Goal: Information Seeking & Learning: Find contact information

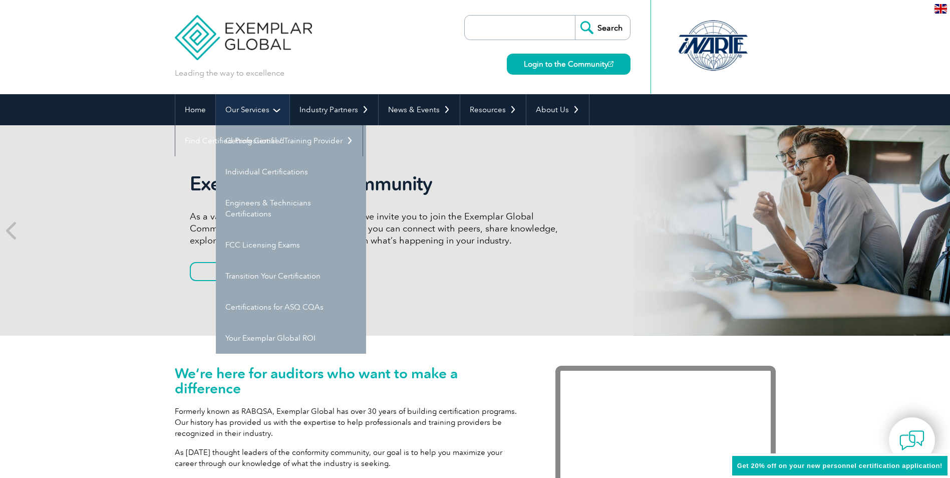
click at [263, 115] on link "Our Services" at bounding box center [253, 109] width 74 height 31
click at [263, 144] on link "Getting Certified" at bounding box center [291, 140] width 150 height 31
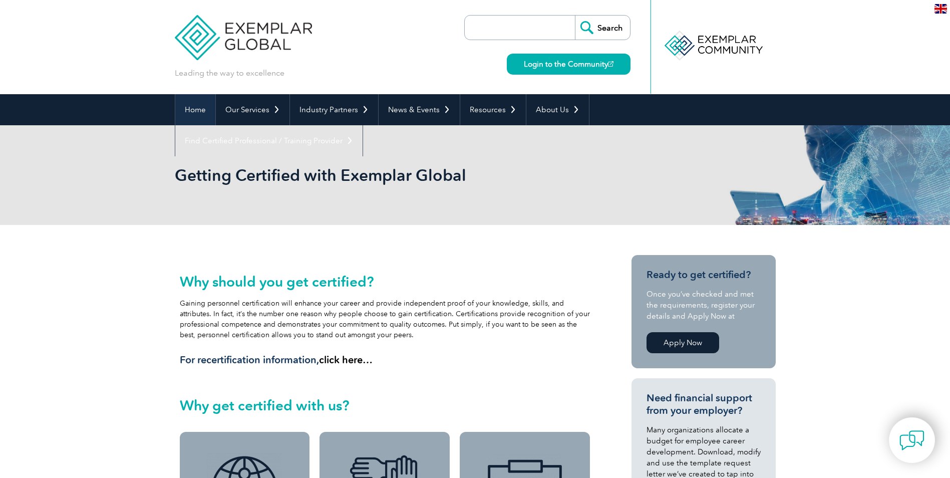
click at [195, 108] on link "Home" at bounding box center [195, 109] width 40 height 31
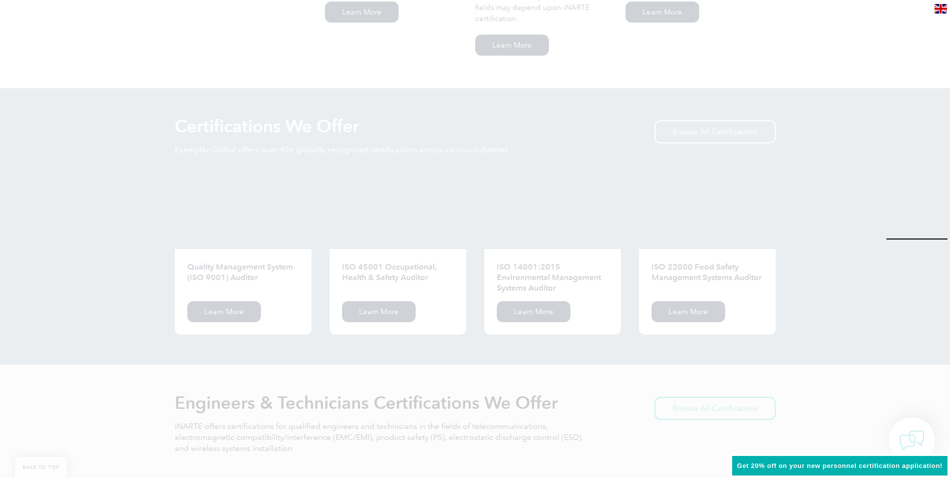
scroll to position [909, 0]
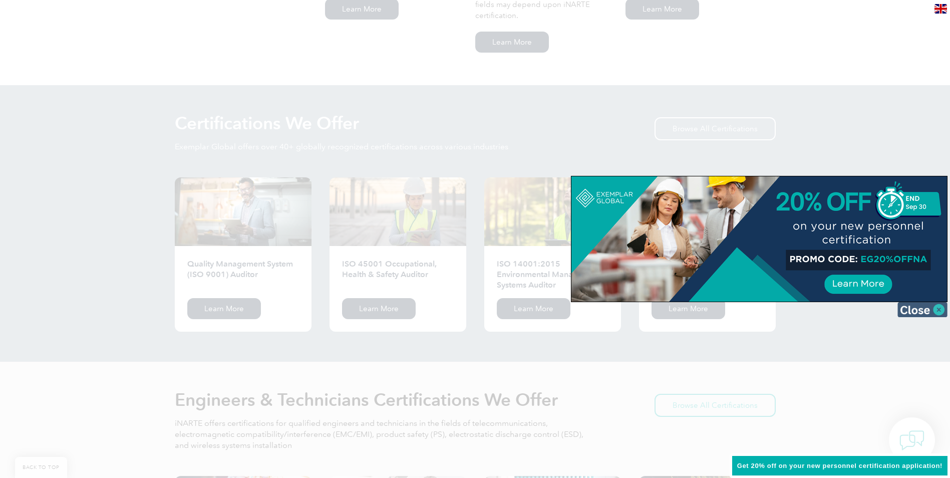
click at [938, 313] on img at bounding box center [922, 309] width 50 height 15
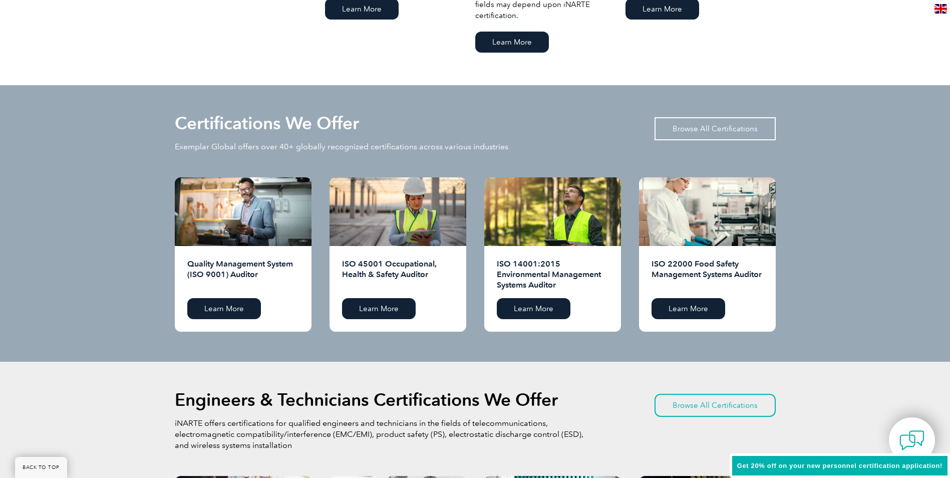
click at [751, 131] on link "Browse All Certifications" at bounding box center [714, 128] width 121 height 23
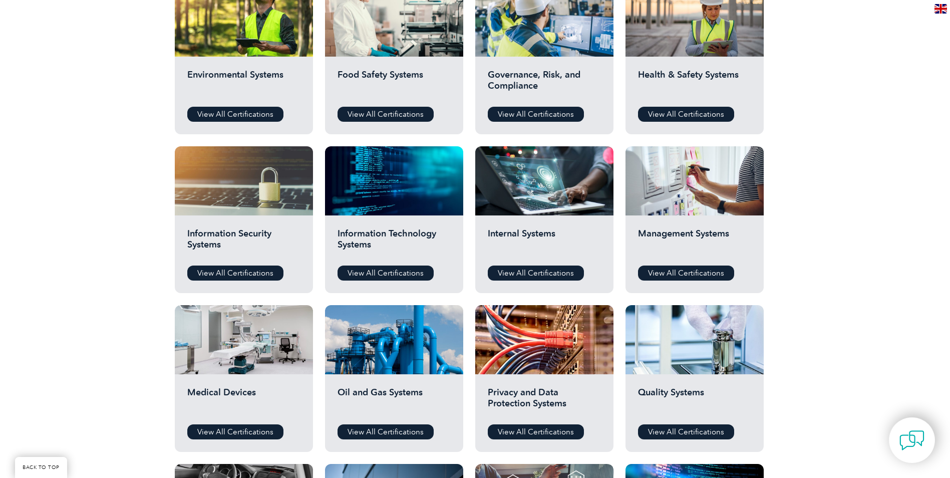
scroll to position [387, 0]
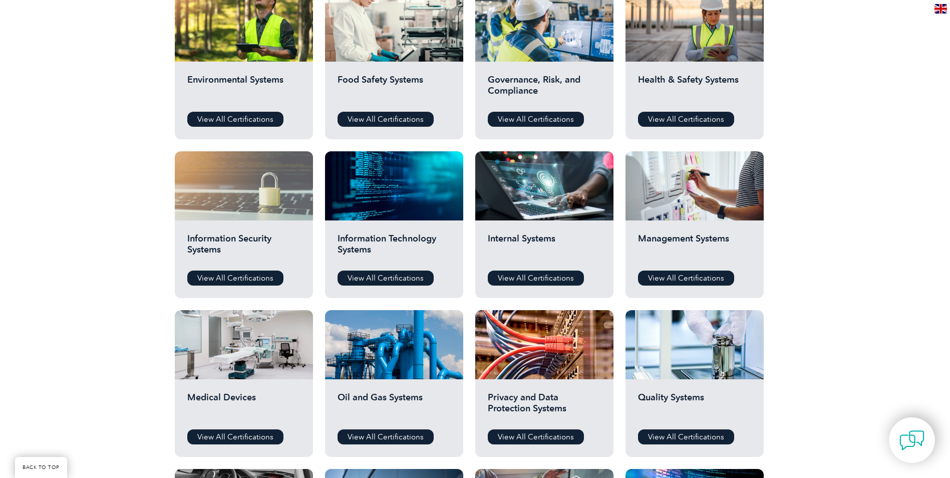
click at [241, 188] on div at bounding box center [244, 185] width 138 height 69
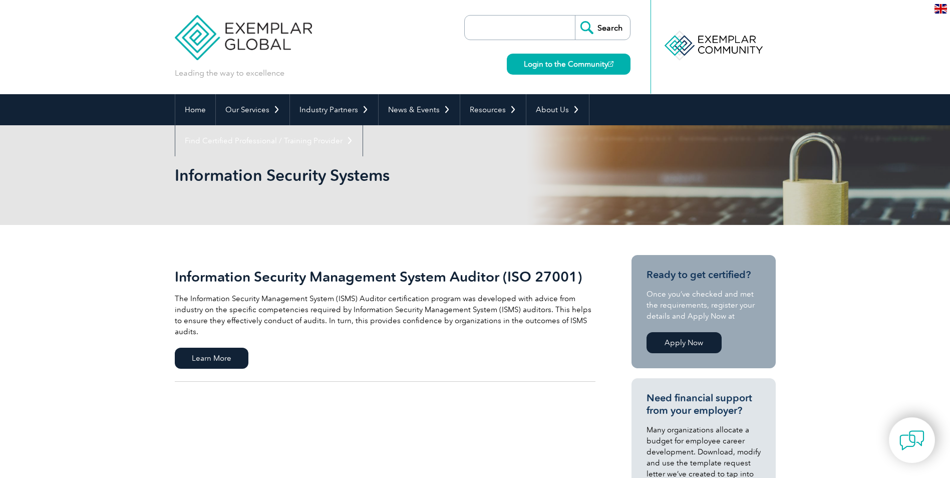
click at [494, 28] on input "search" at bounding box center [522, 28] width 105 height 24
type input "27001"
click at [575, 16] on input "Search" at bounding box center [602, 28] width 55 height 24
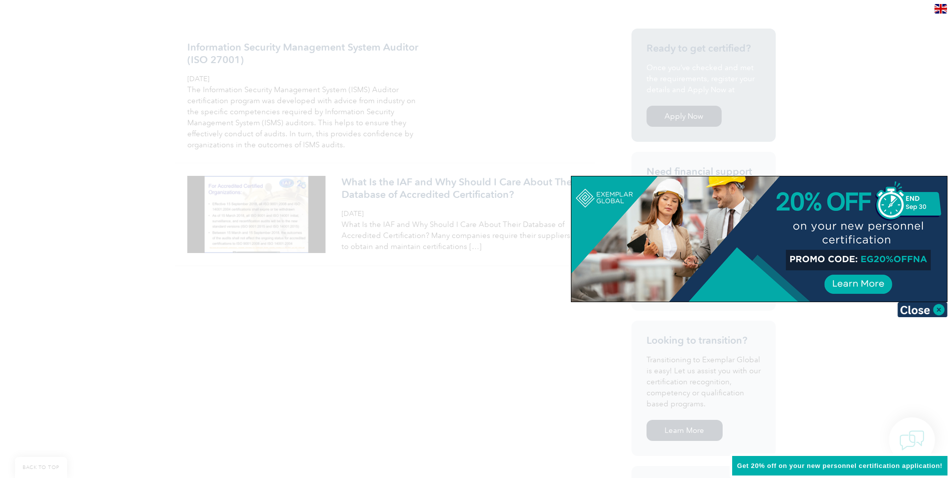
scroll to position [252, 0]
click at [932, 307] on img at bounding box center [922, 309] width 50 height 15
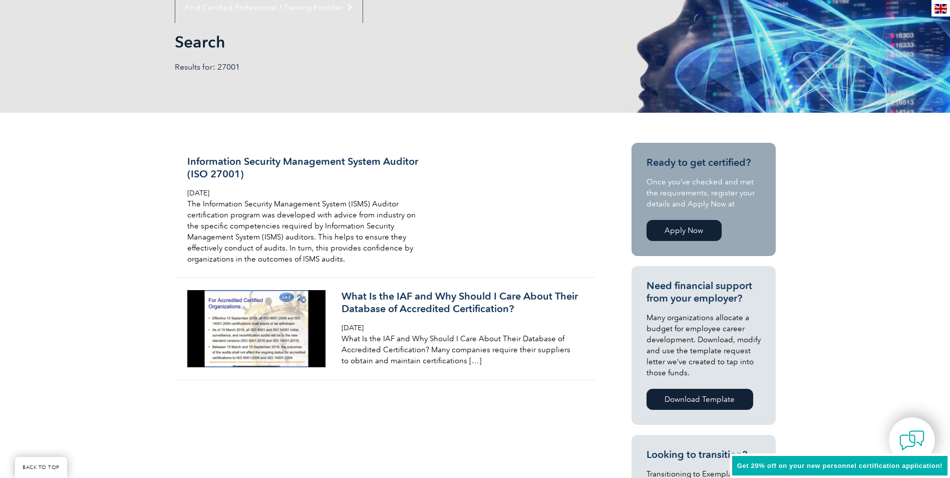
scroll to position [125, 0]
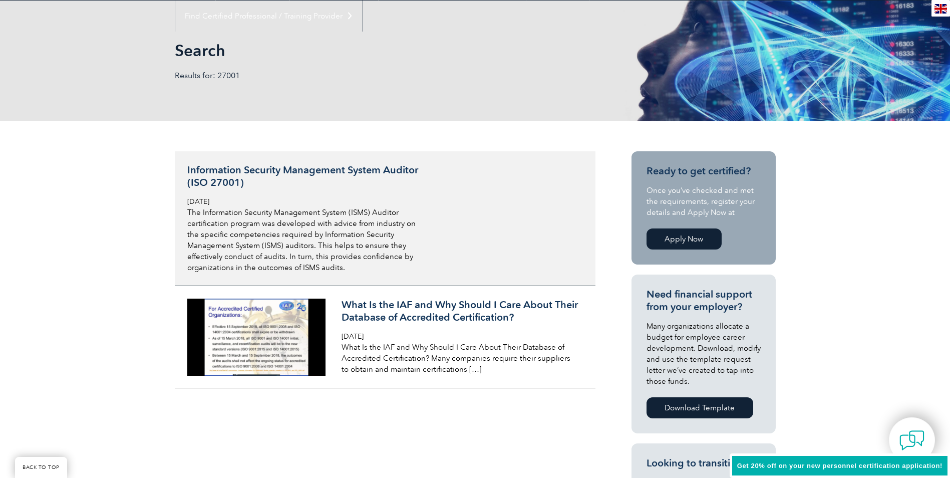
click at [355, 170] on h3 "Information Security Management System Auditor (ISO 27001)" at bounding box center [305, 176] width 237 height 25
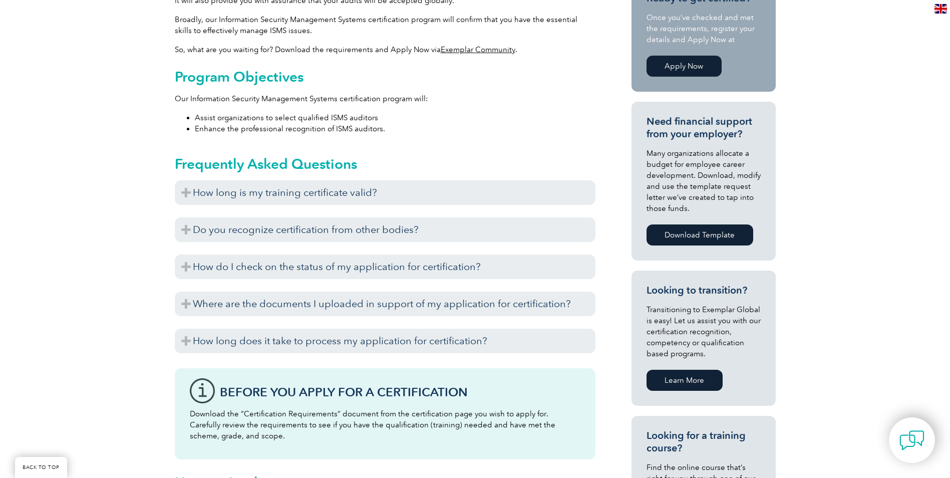
scroll to position [375, 0]
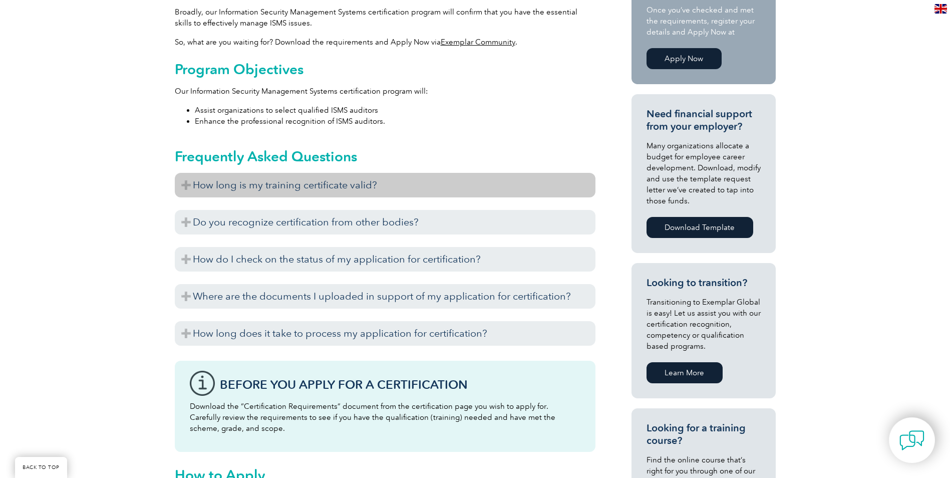
click at [459, 193] on h3 "How long is my training certificate valid?" at bounding box center [385, 185] width 421 height 25
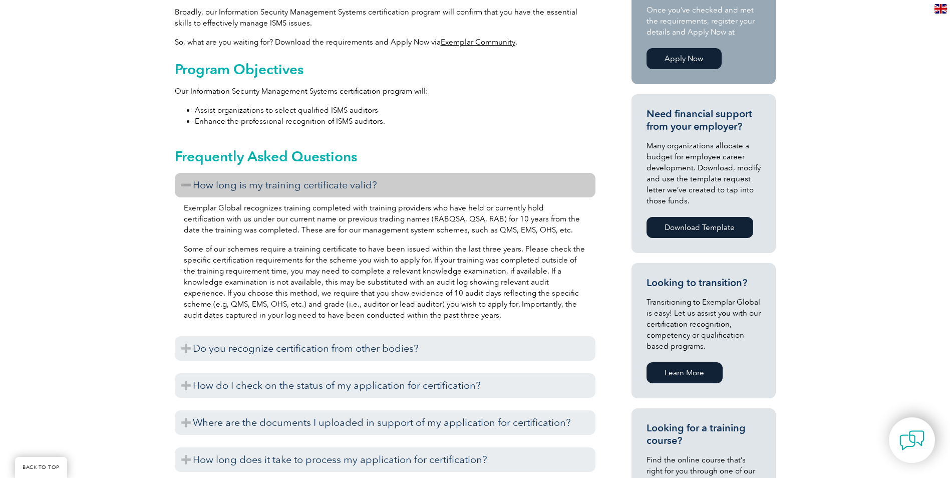
click at [461, 184] on h3 "How long is my training certificate valid?" at bounding box center [385, 185] width 421 height 25
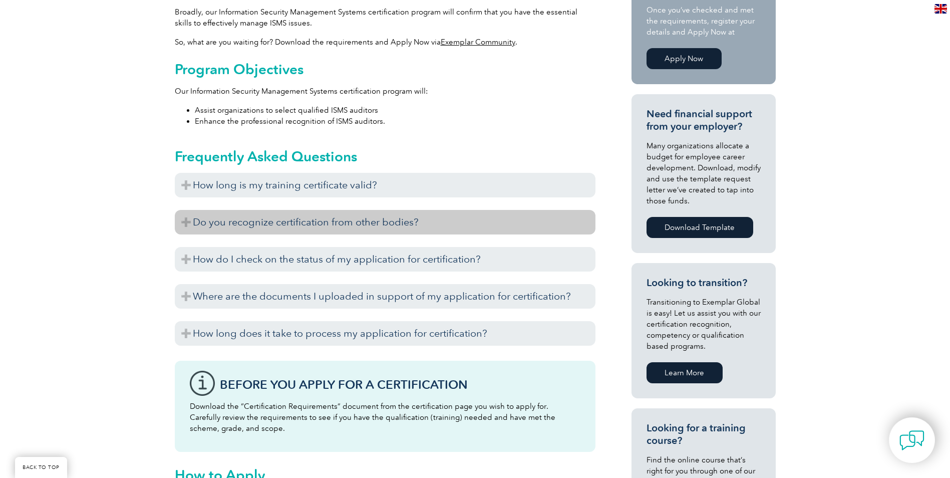
click at [431, 218] on h3 "Do you recognize certification from other bodies?" at bounding box center [385, 222] width 421 height 25
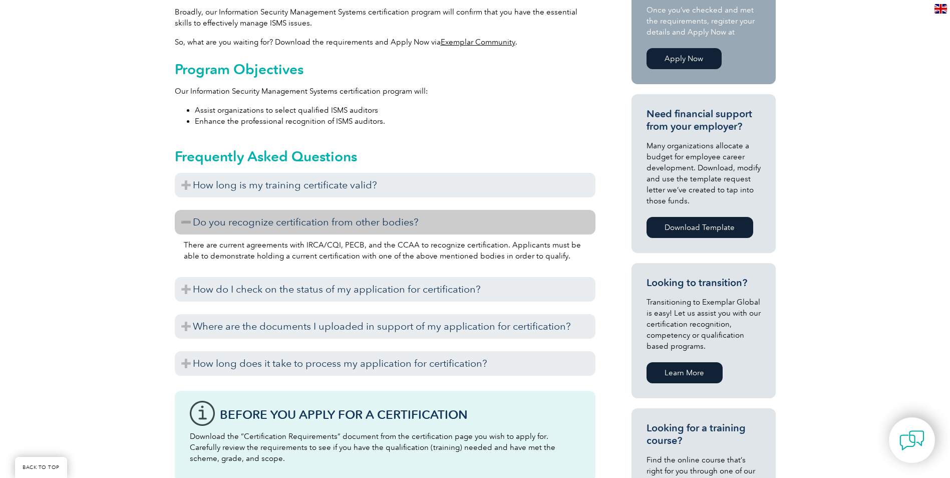
click at [431, 218] on h3 "Do you recognize certification from other bodies?" at bounding box center [385, 222] width 421 height 25
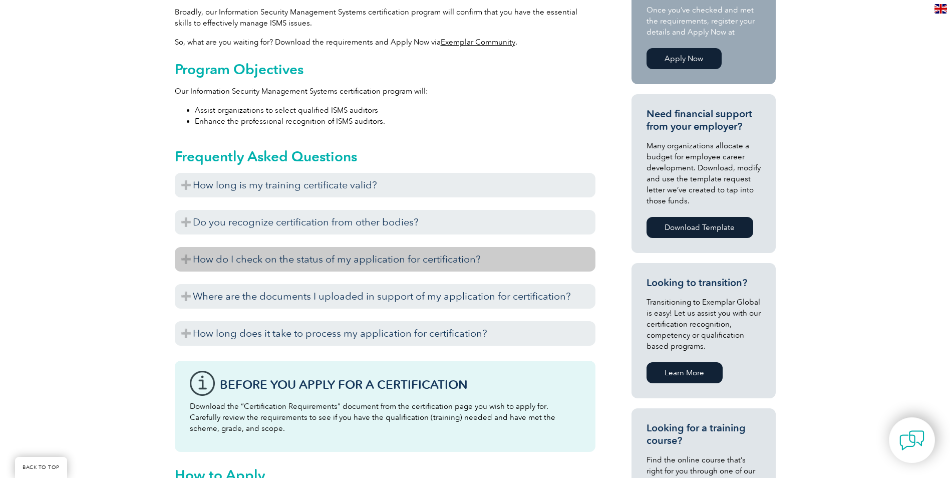
click at [441, 256] on h3 "How do I check on the status of my application for certification?" at bounding box center [385, 259] width 421 height 25
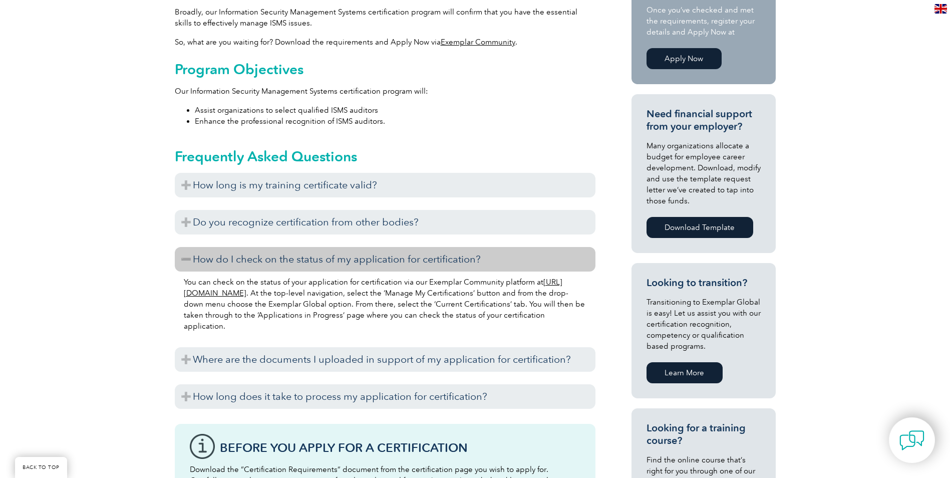
click at [440, 254] on h3 "How do I check on the status of my application for certification?" at bounding box center [385, 259] width 421 height 25
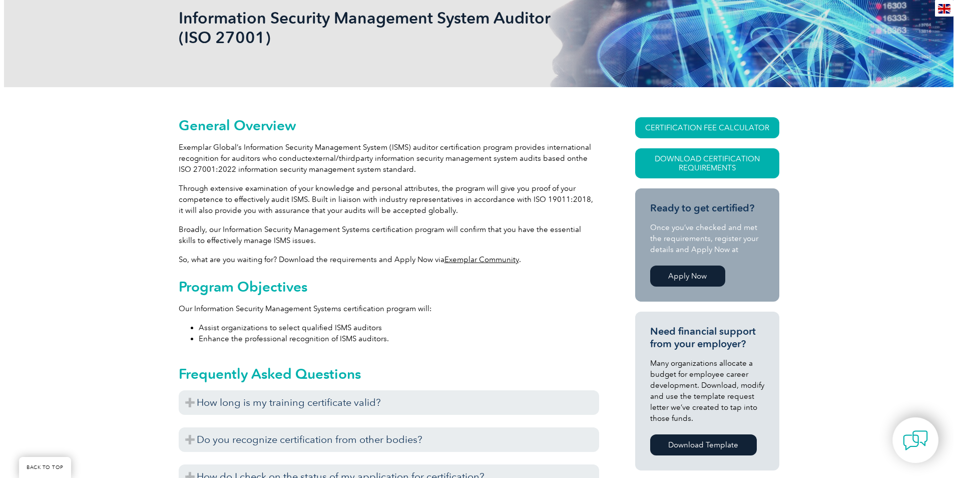
scroll to position [148, 0]
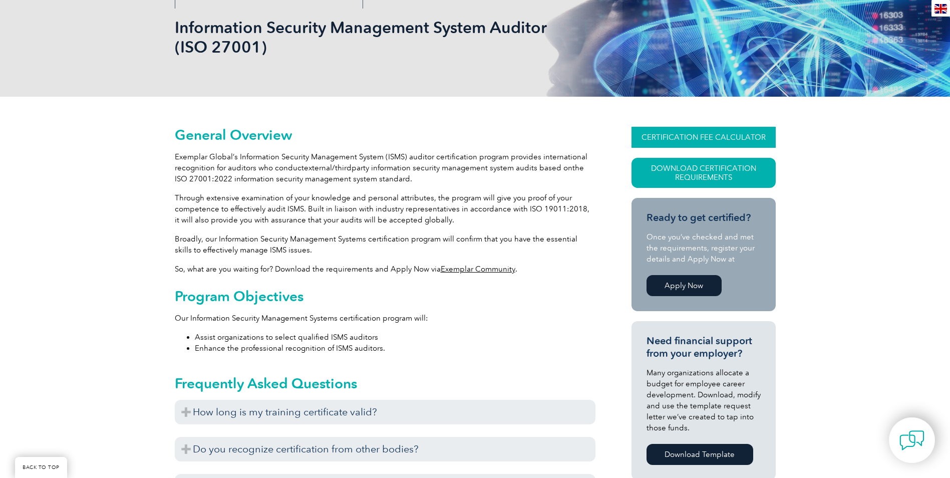
click at [716, 132] on link "CERTIFICATION FEE CALCULATOR" at bounding box center [703, 137] width 144 height 21
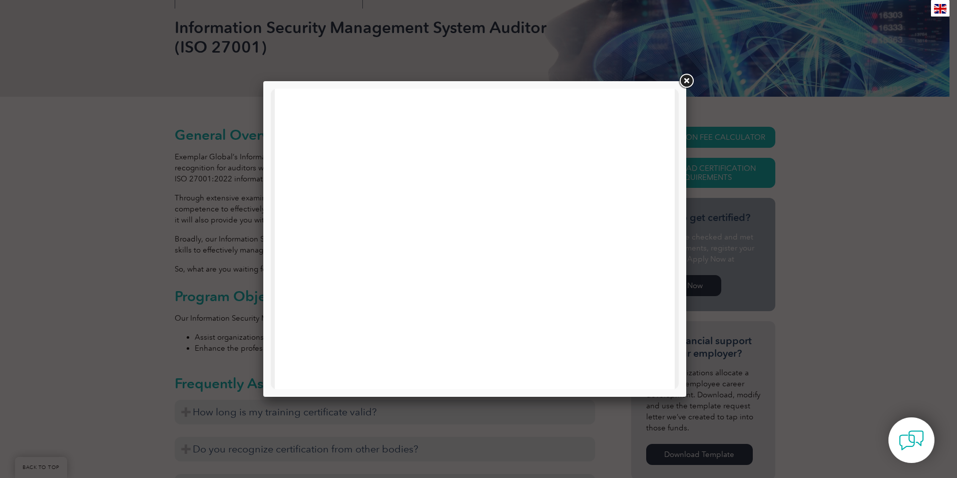
scroll to position [0, 0]
drag, startPoint x: 676, startPoint y: 223, endPoint x: 935, endPoint y: 139, distance: 271.5
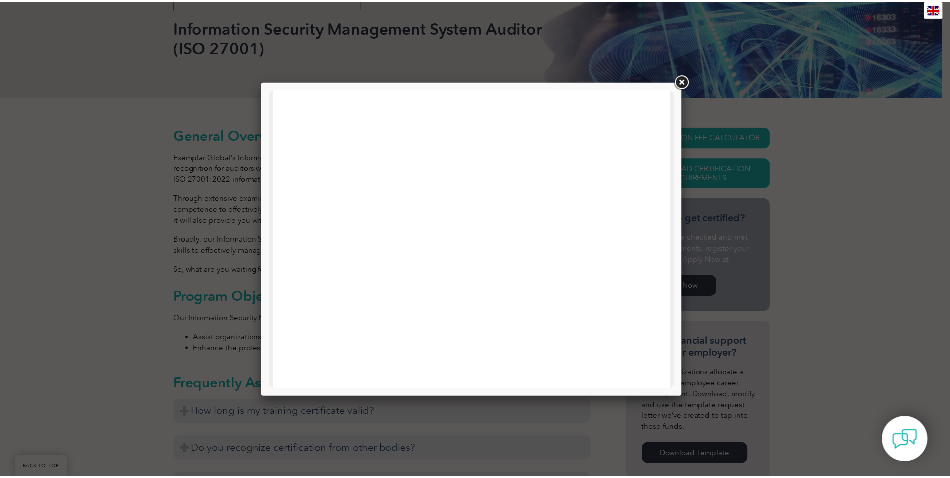
scroll to position [83, 0]
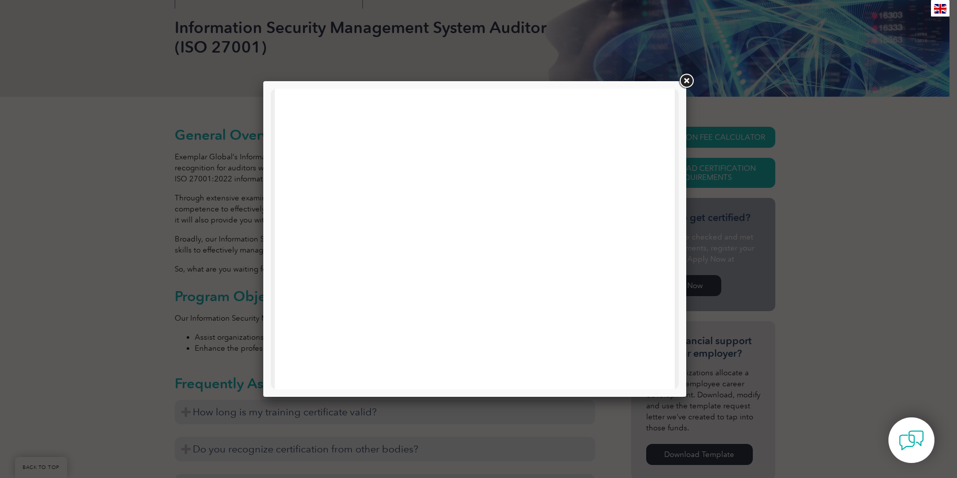
drag, startPoint x: 675, startPoint y: 187, endPoint x: 959, endPoint y: 303, distance: 307.4
click at [686, 80] on link at bounding box center [686, 81] width 18 height 18
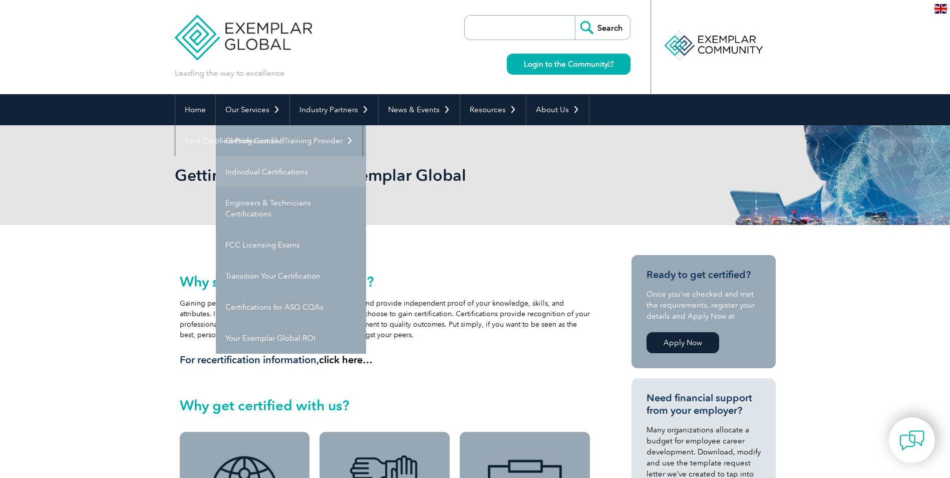
click at [255, 172] on link "Individual Certifications" at bounding box center [291, 171] width 150 height 31
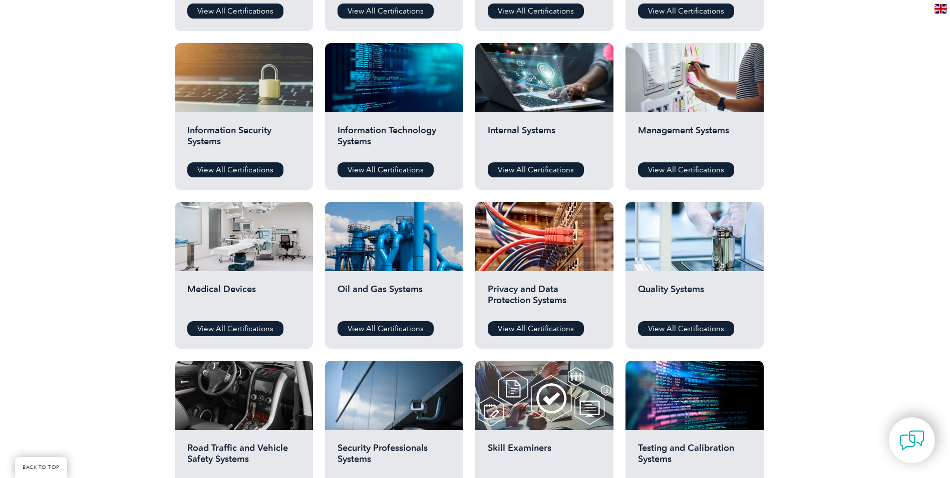
scroll to position [500, 0]
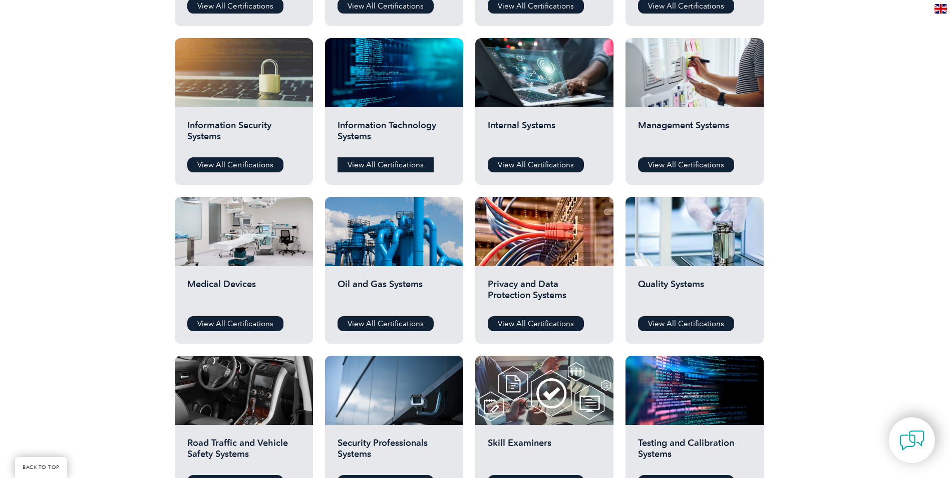
click at [411, 166] on link "View All Certifications" at bounding box center [385, 164] width 96 height 15
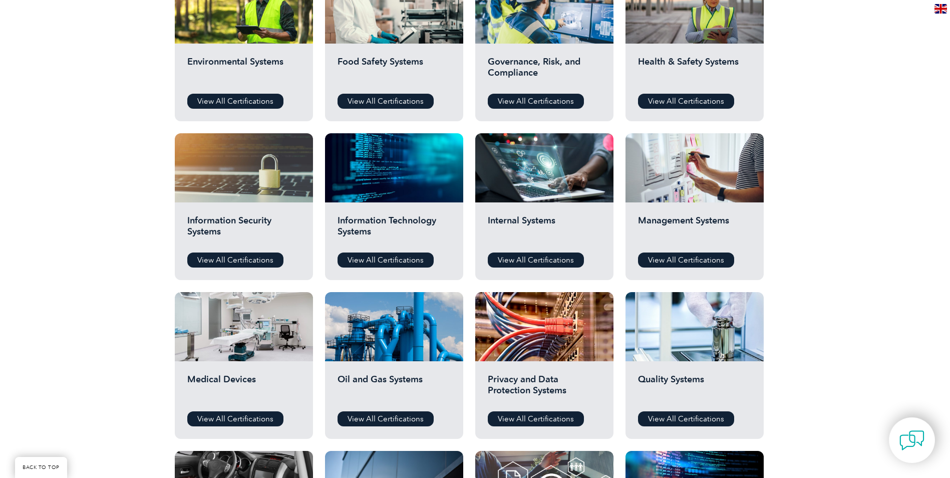
scroll to position [0, 0]
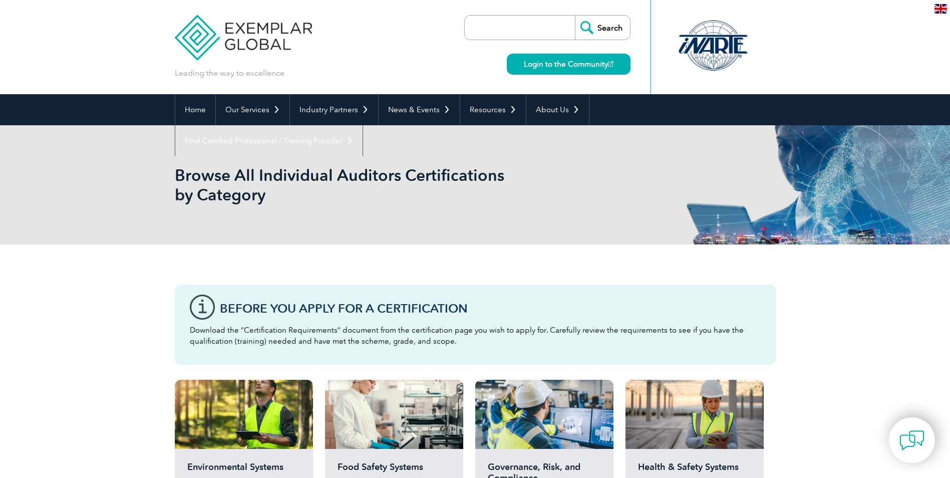
click at [514, 22] on input "search" at bounding box center [522, 28] width 105 height 24
click at [575, 16] on input "Search" at bounding box center [602, 28] width 55 height 24
drag, startPoint x: 492, startPoint y: 25, endPoint x: 406, endPoint y: 35, distance: 87.1
click at [425, 32] on div "Leading the way to excellence Search" at bounding box center [475, 47] width 601 height 94
type input "42001"
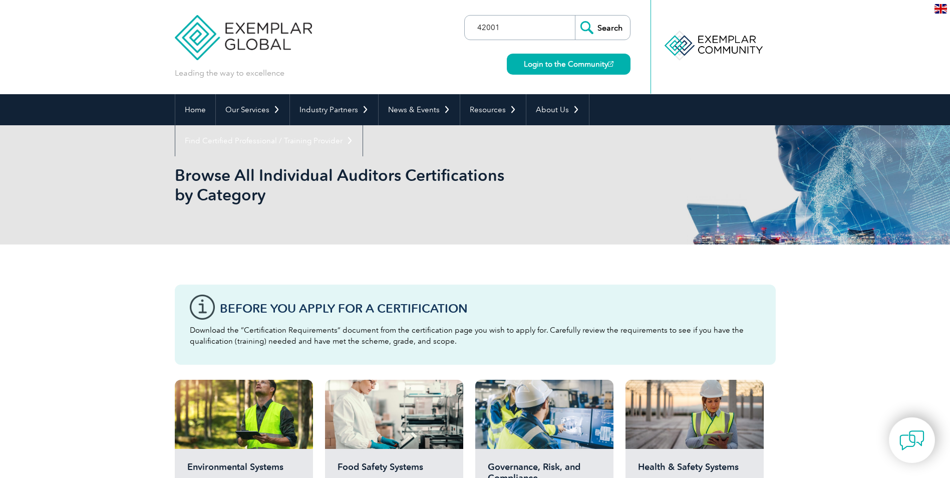
click at [575, 16] on input "Search" at bounding box center [602, 28] width 55 height 24
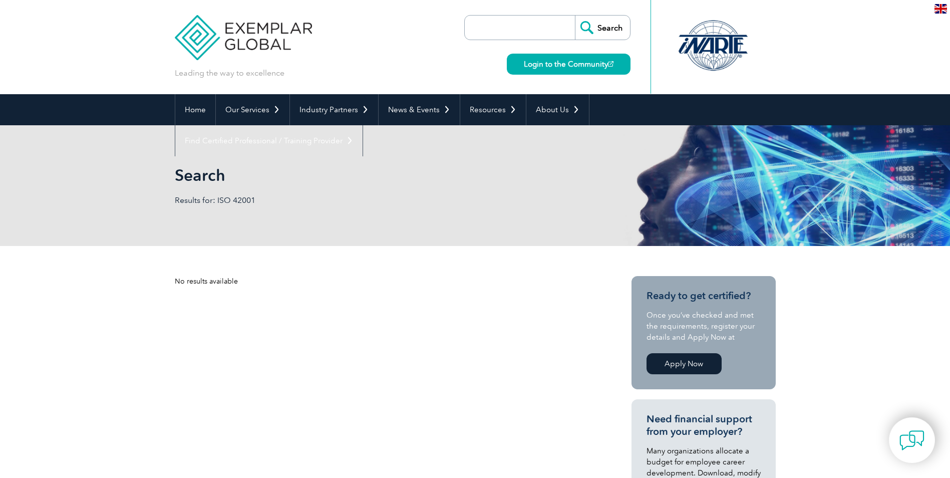
click at [511, 34] on input "search" at bounding box center [522, 28] width 105 height 24
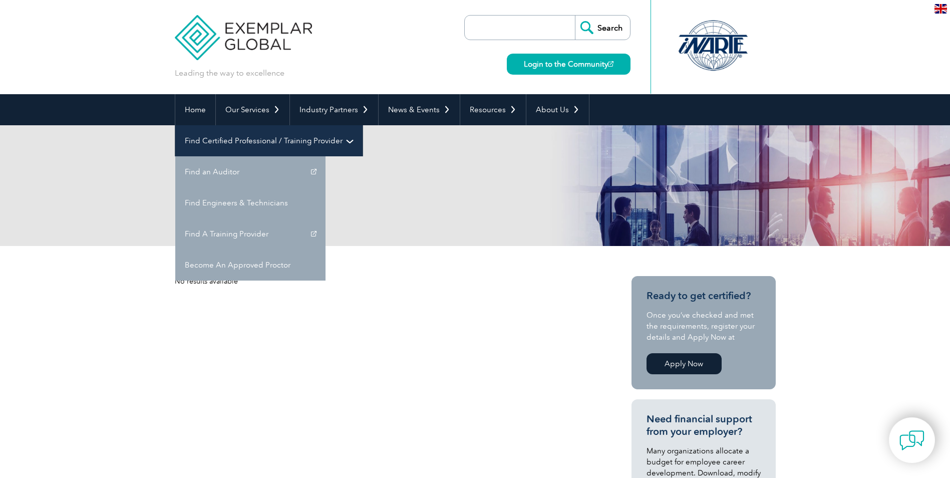
click at [362, 125] on link "Find Certified Professional / Training Provider" at bounding box center [268, 140] width 187 height 31
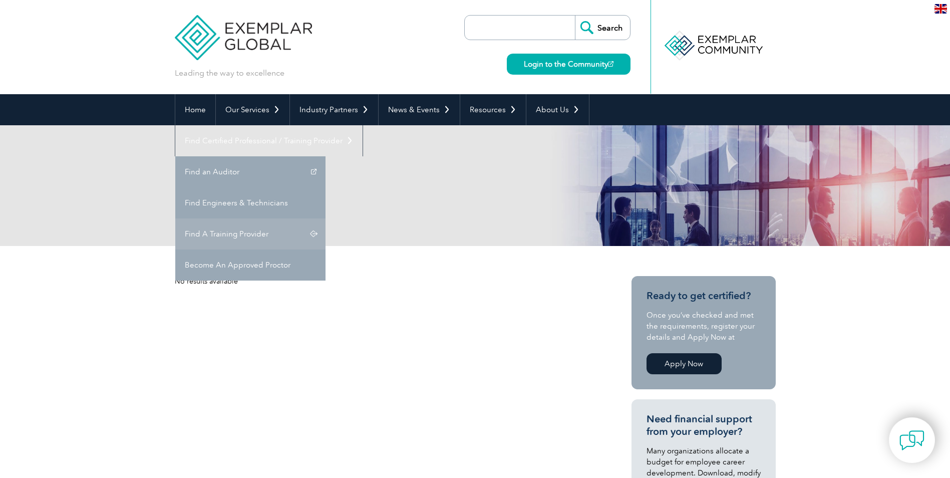
click at [325, 218] on link "Find A Training Provider" at bounding box center [250, 233] width 150 height 31
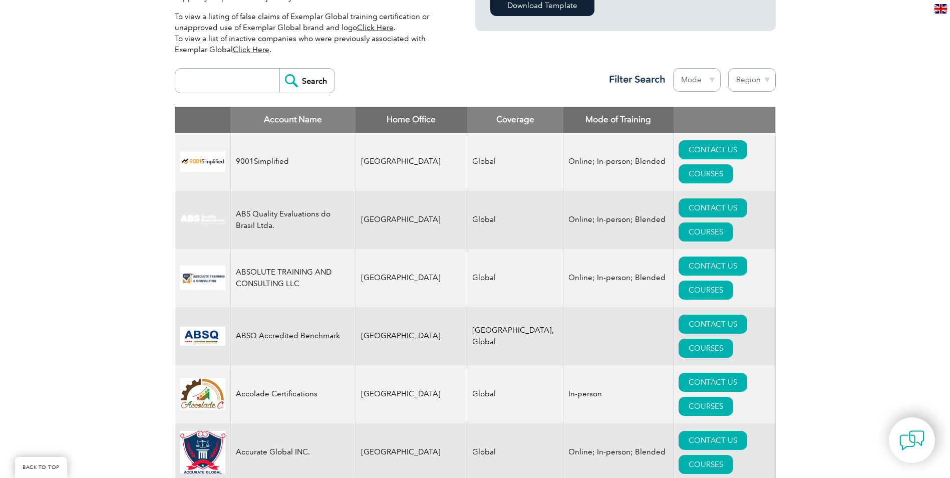
scroll to position [289, 0]
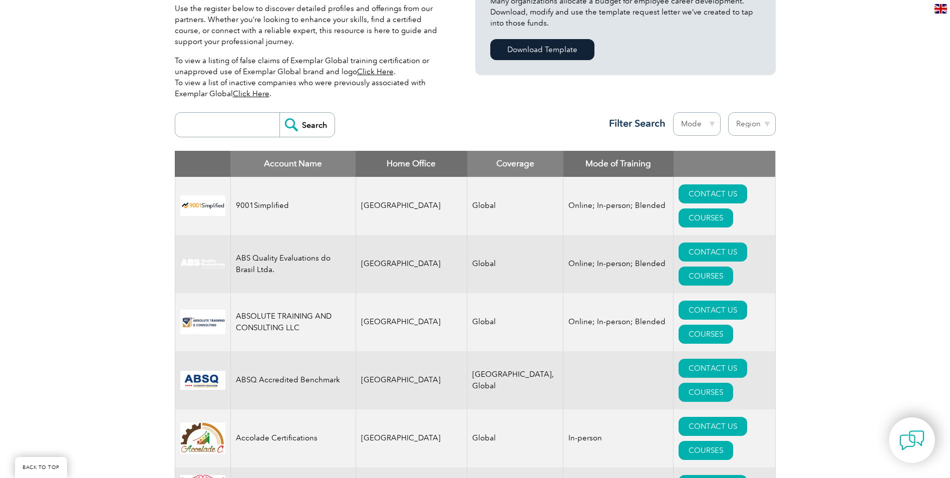
click at [744, 126] on select "Region Australia Bahrain Bangladesh Brazil Canada Colombia Dominican Republic E…" at bounding box center [752, 124] width 48 height 24
select select "[GEOGRAPHIC_DATA]"
click at [728, 112] on select "Region Australia Bahrain Bangladesh Brazil Canada Colombia Dominican Republic E…" at bounding box center [752, 124] width 48 height 24
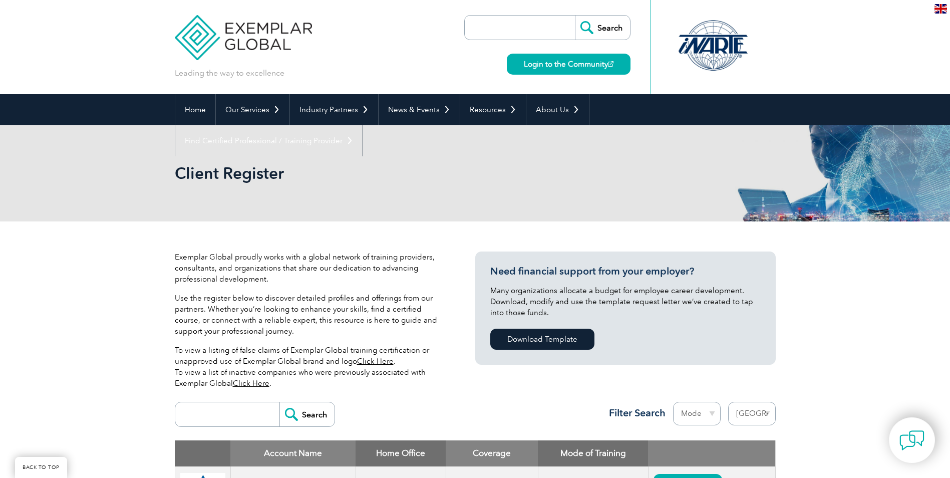
select select "[GEOGRAPHIC_DATA]"
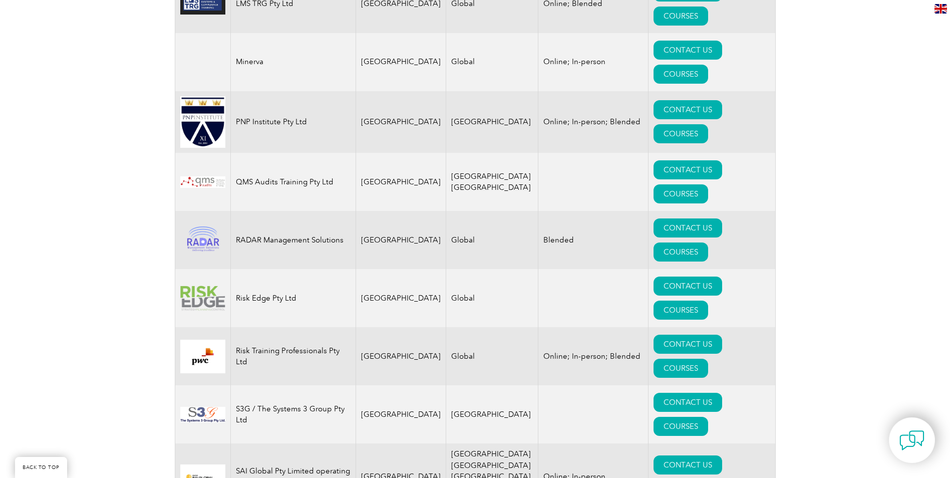
scroll to position [1224, 0]
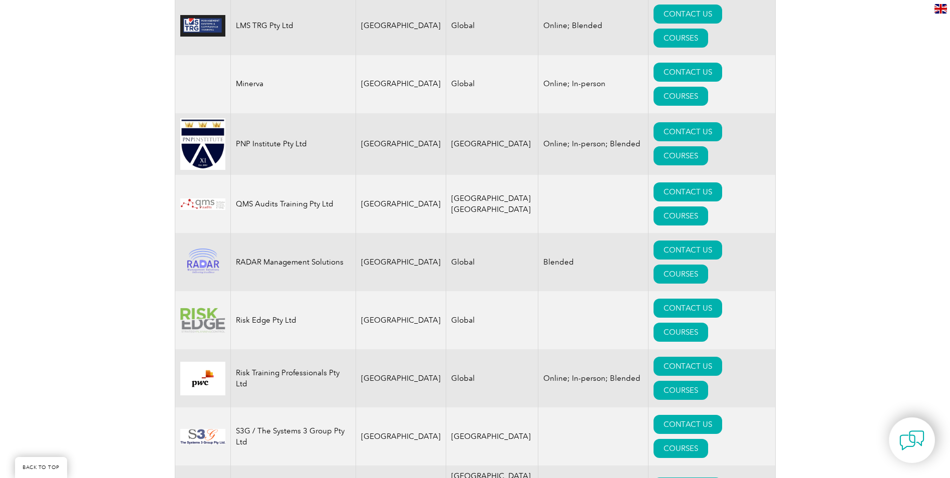
click at [940, 330] on html "BACK TO TOP Leading the way to excellence Search Login to the Community ▼ Home …" at bounding box center [475, 250] width 950 height 2948
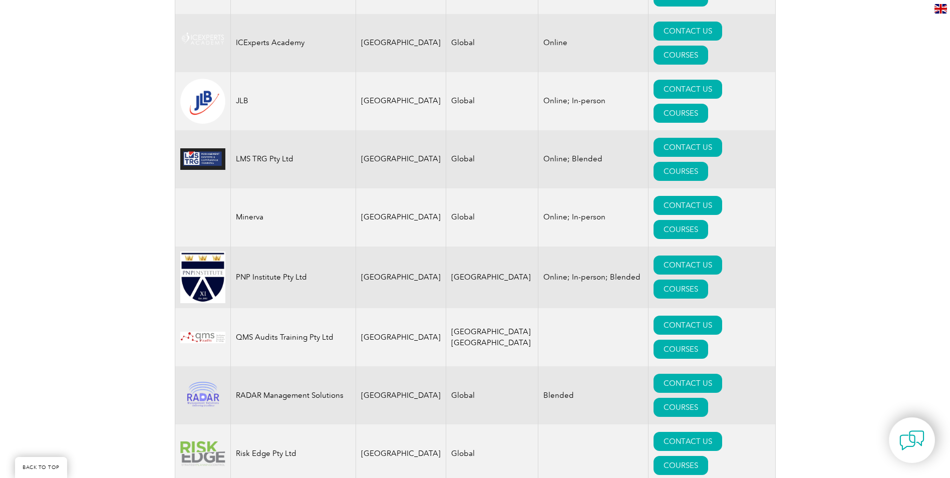
scroll to position [1085, 0]
